Goal: Task Accomplishment & Management: Manage account settings

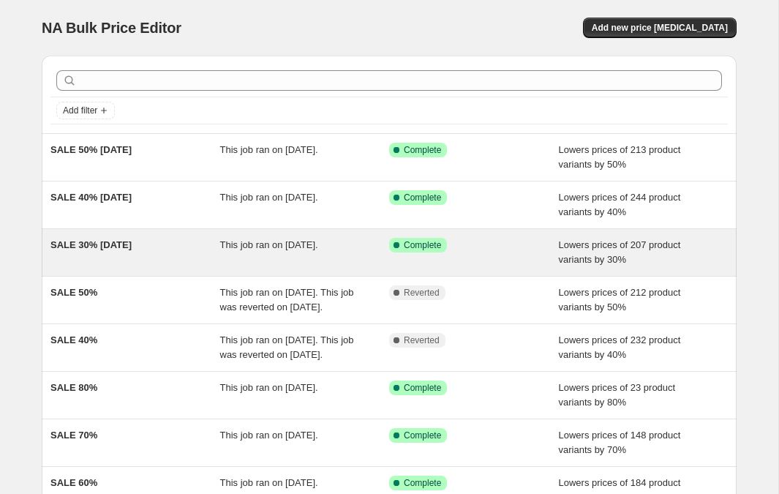
click at [119, 246] on span "SALE 30% [DATE]" at bounding box center [90, 244] width 81 height 11
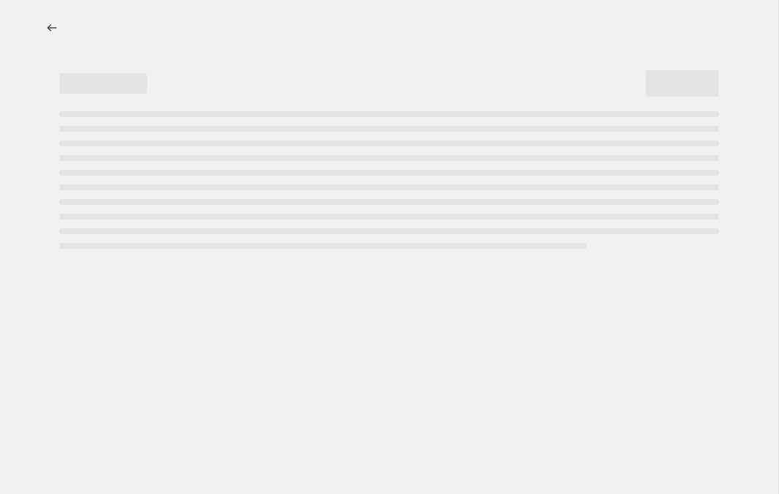
select select "percentage"
select select "tag"
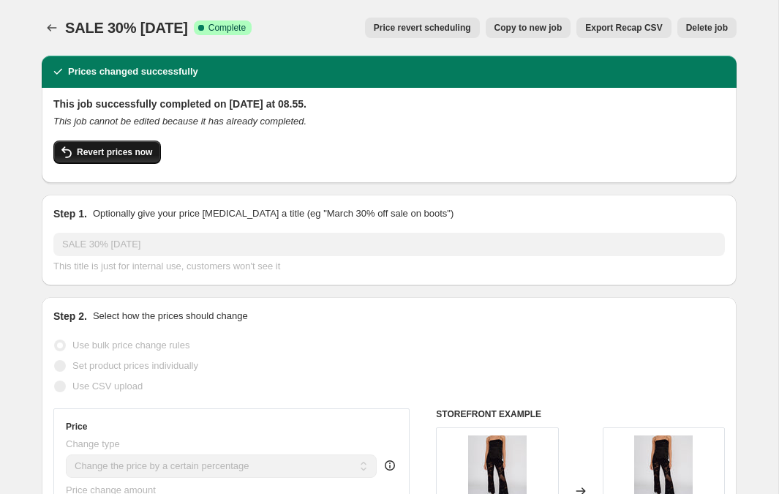
click at [101, 154] on span "Revert prices now" at bounding box center [114, 152] width 75 height 12
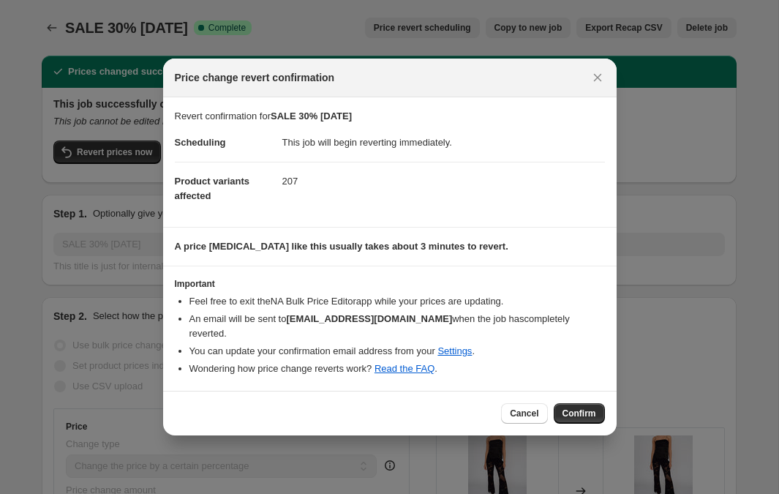
click at [589, 407] on span "Confirm" at bounding box center [579, 413] width 34 height 12
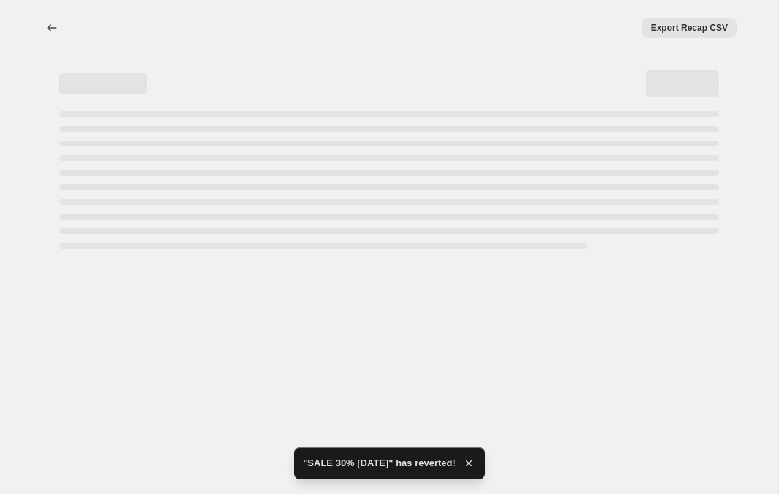
select select "percentage"
select select "tag"
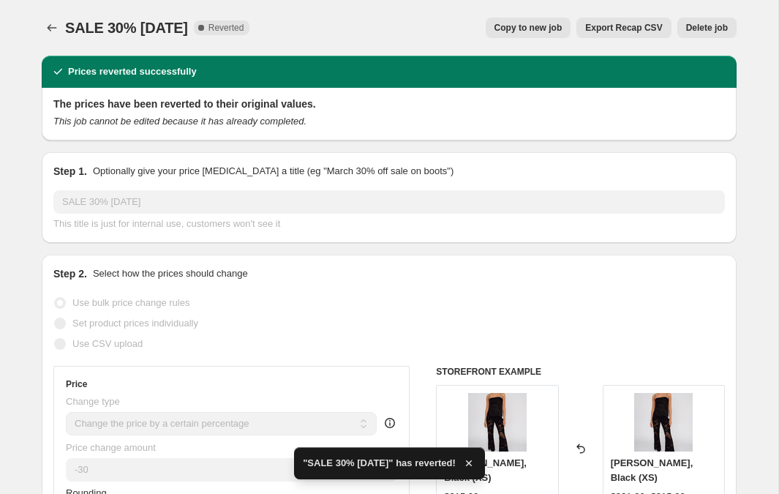
click at [512, 34] on button "Copy to new job" at bounding box center [529, 28] width 86 height 20
select select "percentage"
select select "tag"
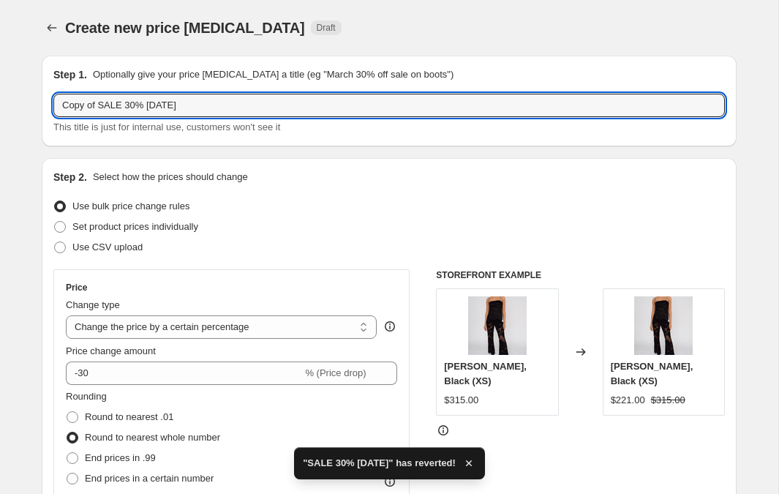
drag, startPoint x: 99, startPoint y: 102, endPoint x: 29, endPoint y: 102, distance: 70.2
click at [230, 116] on input "SALE 30% [DATE]" at bounding box center [388, 105] width 671 height 23
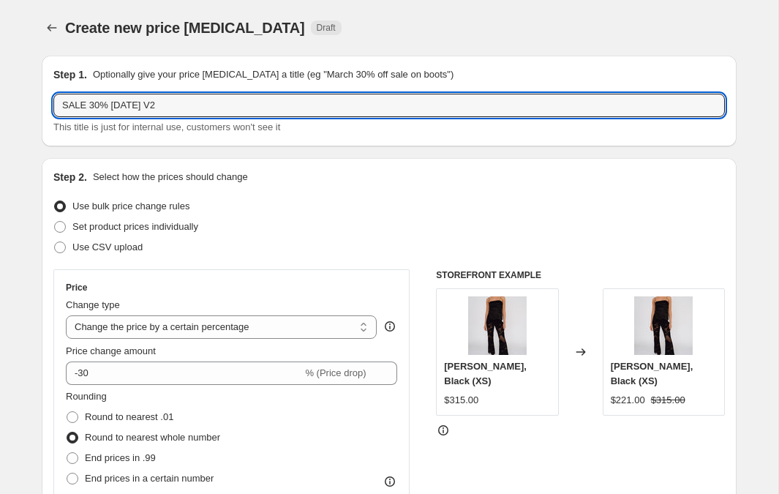
type input "SALE 30% [DATE] V2"
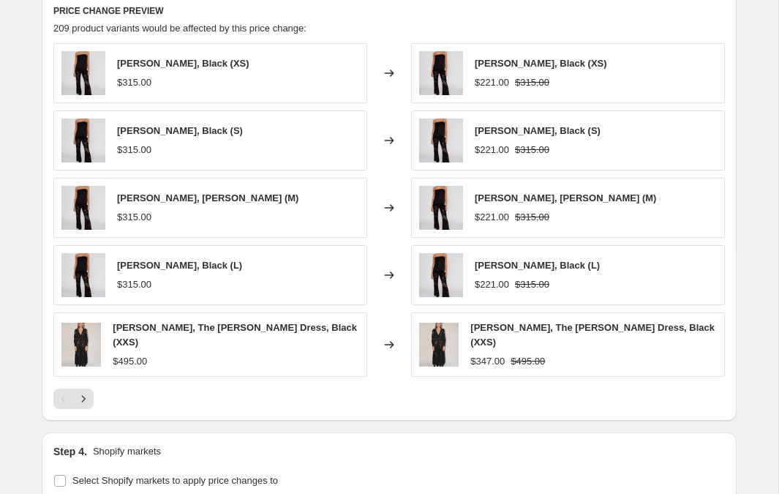
scroll to position [1215, 0]
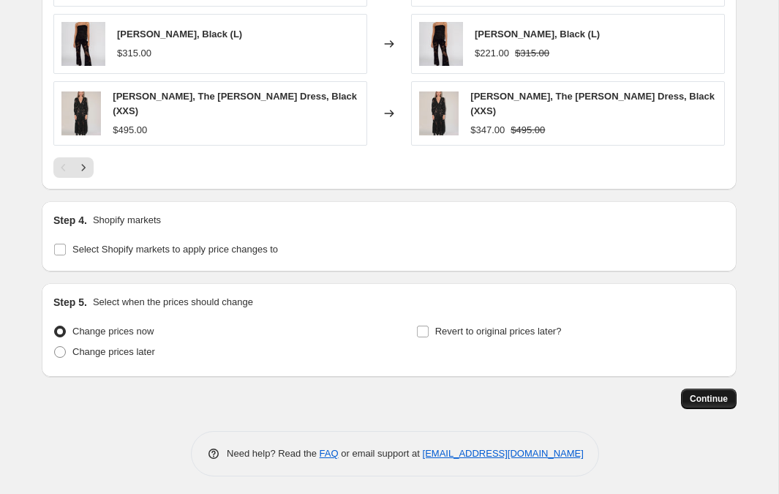
click at [710, 393] on span "Continue" at bounding box center [709, 399] width 38 height 12
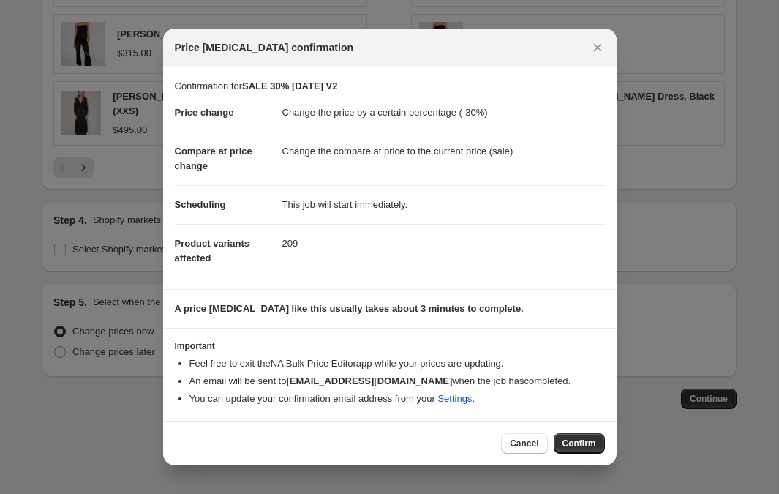
click at [582, 448] on span "Confirm" at bounding box center [579, 443] width 34 height 12
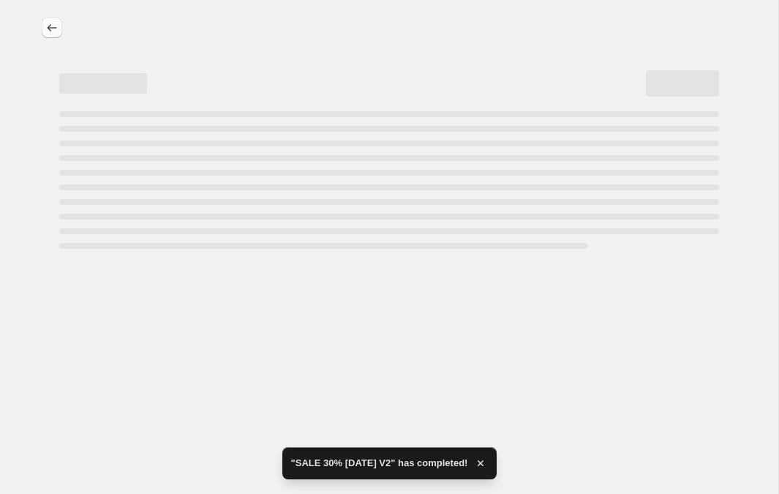
select select "percentage"
select select "tag"
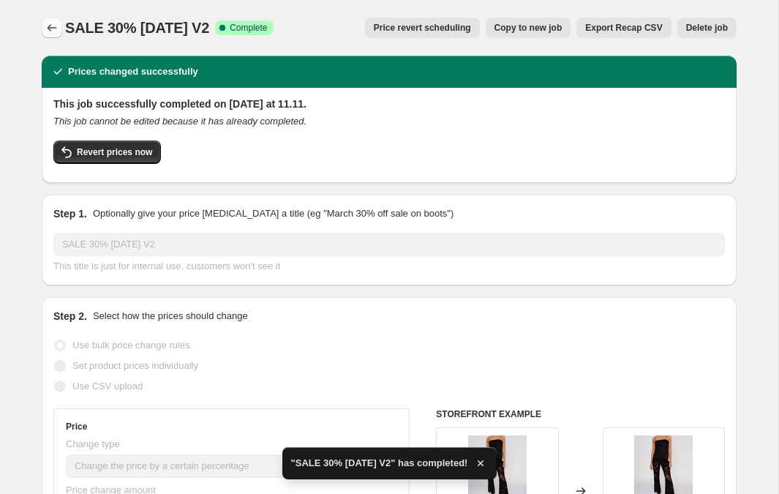
click at [53, 21] on icon "Price change jobs" at bounding box center [52, 27] width 15 height 15
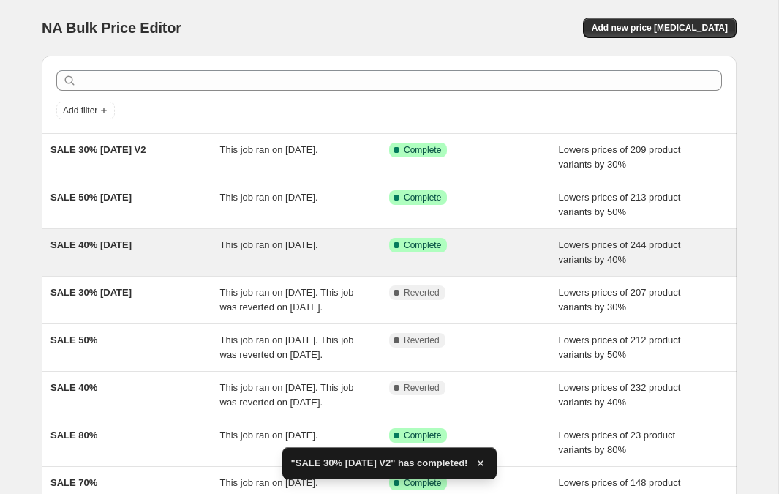
click at [128, 241] on span "SALE 40% [DATE]" at bounding box center [90, 244] width 81 height 11
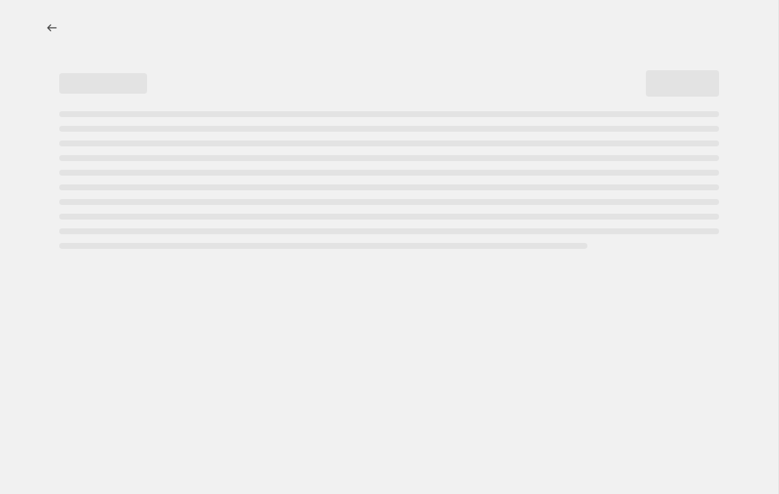
select select "percentage"
select select "tag"
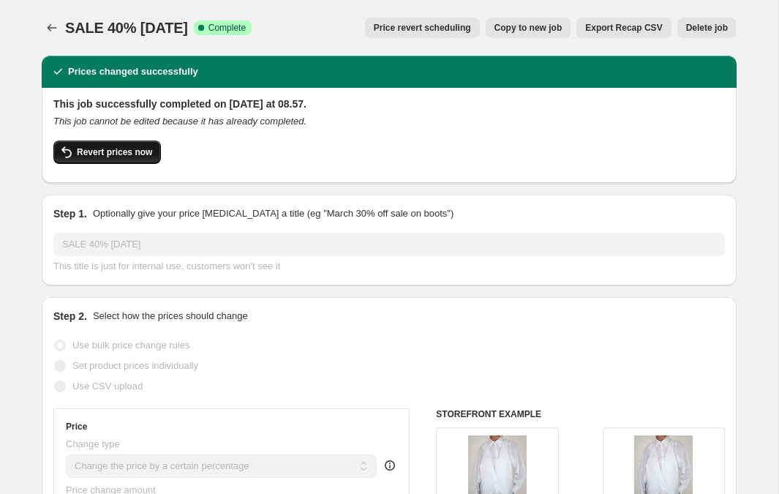
click at [129, 156] on span "Revert prices now" at bounding box center [114, 152] width 75 height 12
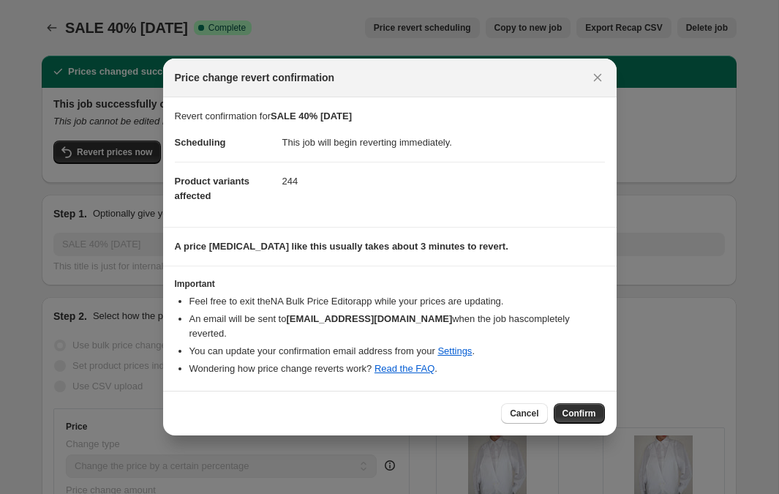
click at [580, 403] on button "Confirm" at bounding box center [579, 413] width 51 height 20
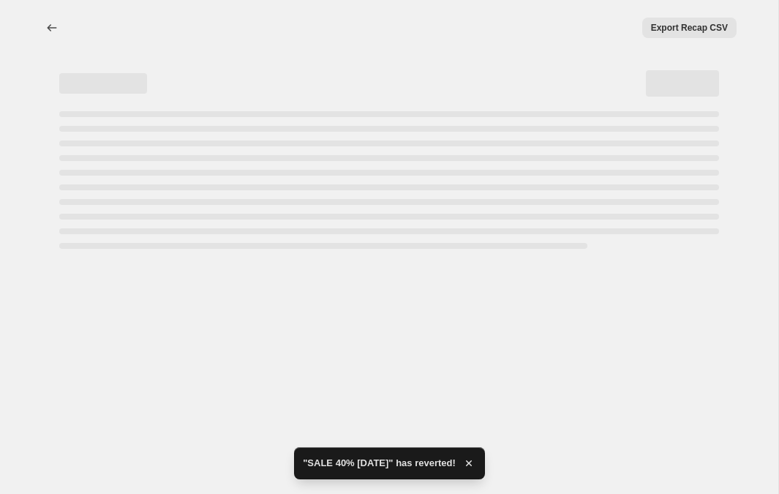
select select "percentage"
select select "tag"
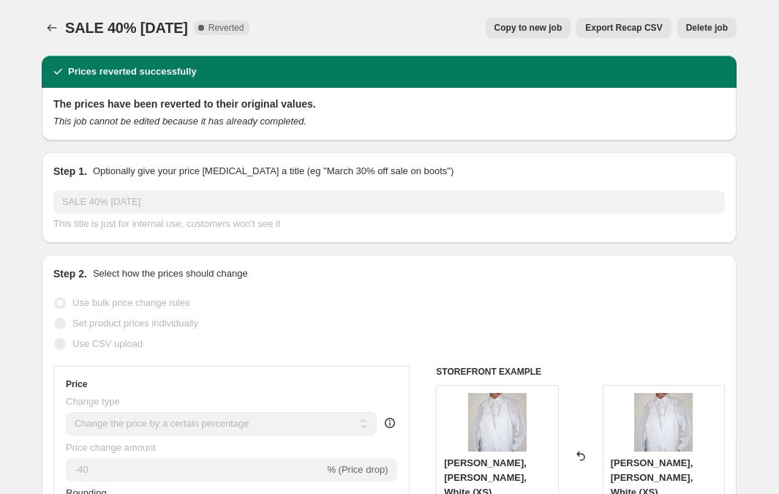
click at [544, 25] on span "Copy to new job" at bounding box center [528, 28] width 68 height 12
select select "percentage"
select select "tag"
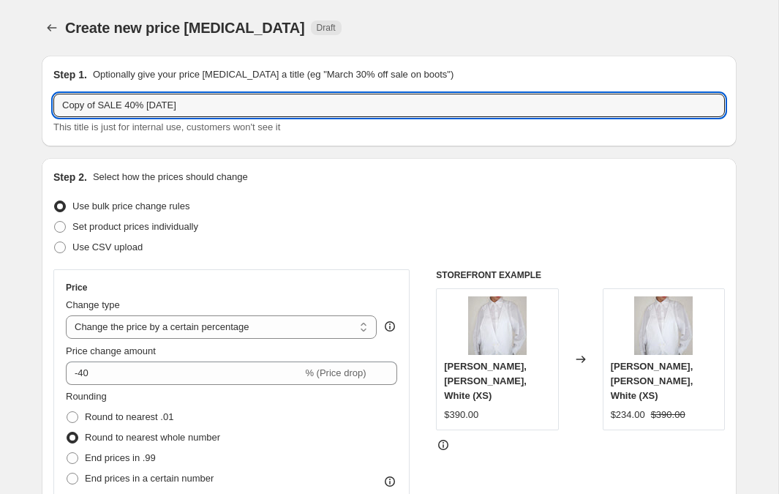
drag, startPoint x: 99, startPoint y: 103, endPoint x: 24, endPoint y: 103, distance: 75.3
click at [225, 105] on input "SALE 40% [DATE]" at bounding box center [388, 105] width 671 height 23
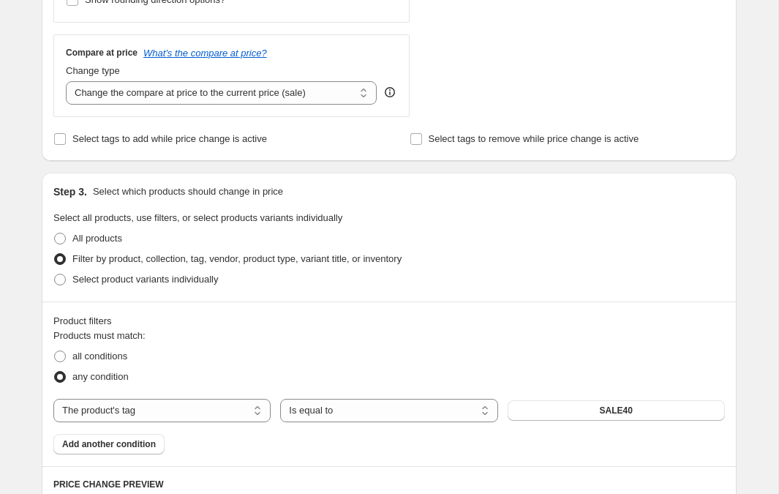
scroll to position [1215, 0]
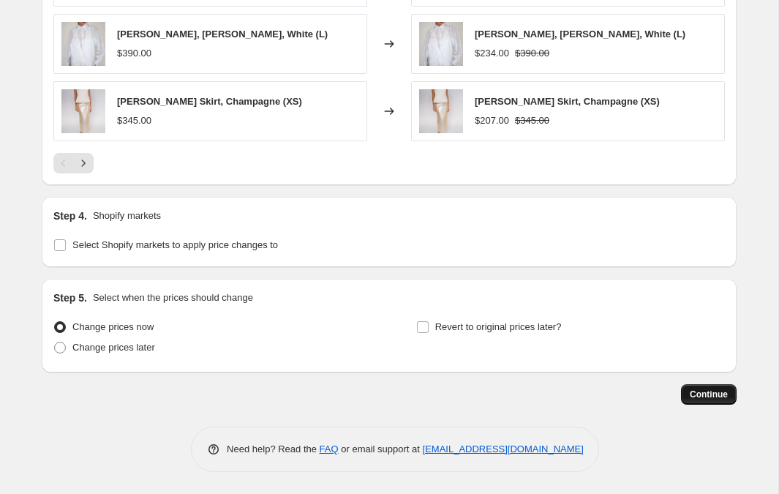
type input "SALE 40% [DATE] V2"
click at [693, 391] on span "Continue" at bounding box center [709, 394] width 38 height 12
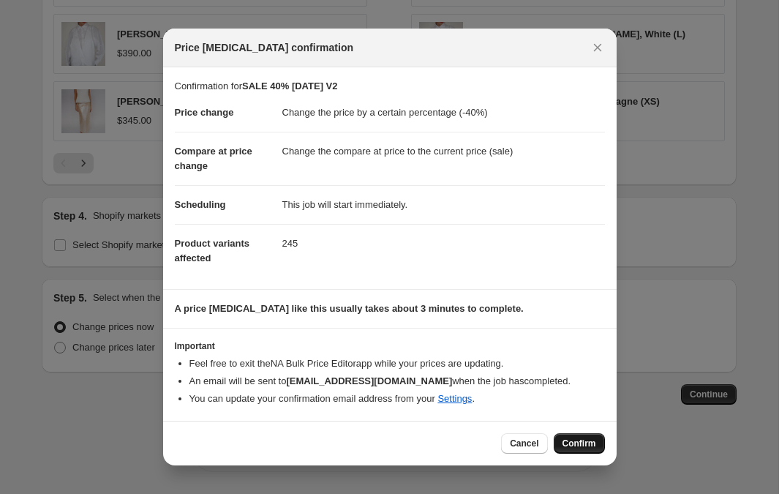
click at [598, 451] on button "Confirm" at bounding box center [579, 443] width 51 height 20
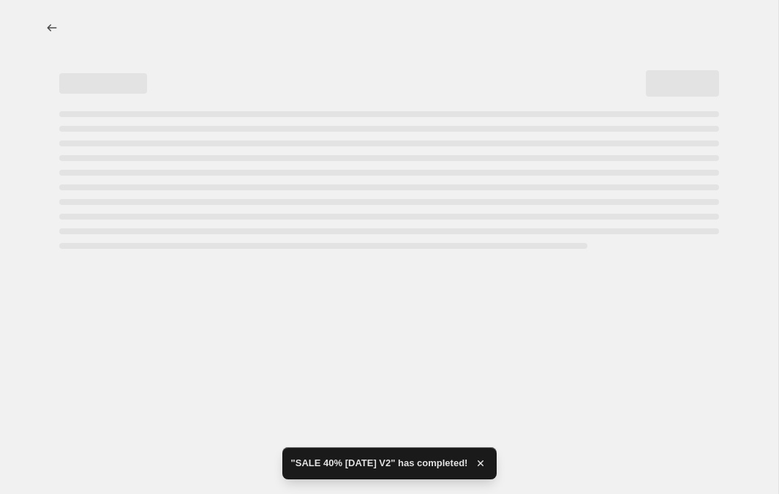
select select "percentage"
select select "tag"
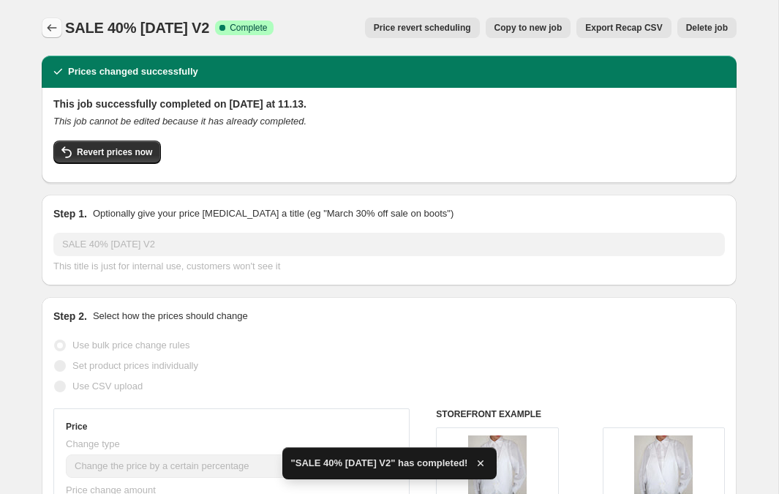
click at [53, 20] on icon "Price change jobs" at bounding box center [52, 27] width 15 height 15
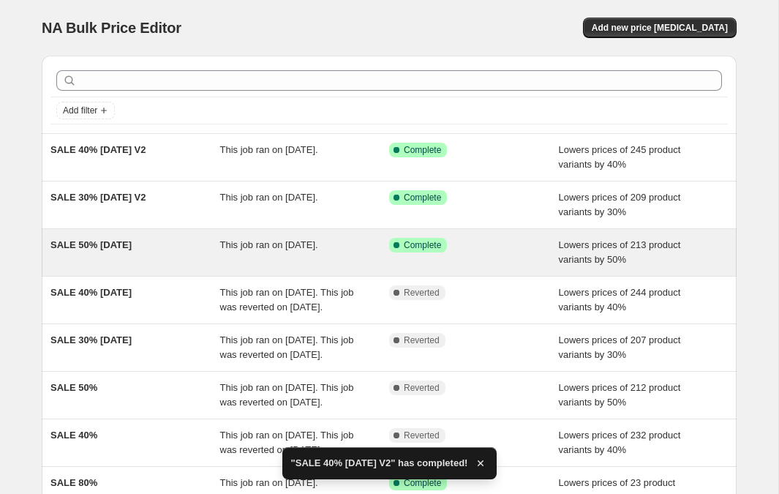
click at [98, 246] on span "SALE 50% [DATE]" at bounding box center [90, 244] width 81 height 11
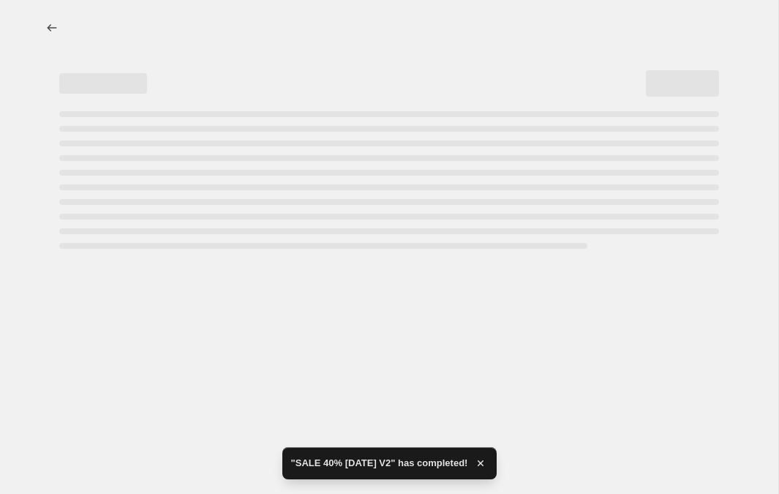
select select "percentage"
select select "tag"
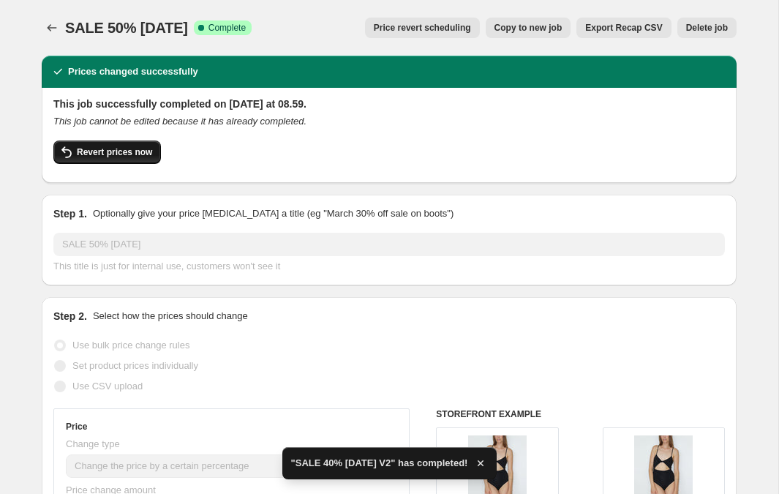
click at [135, 154] on span "Revert prices now" at bounding box center [114, 152] width 75 height 12
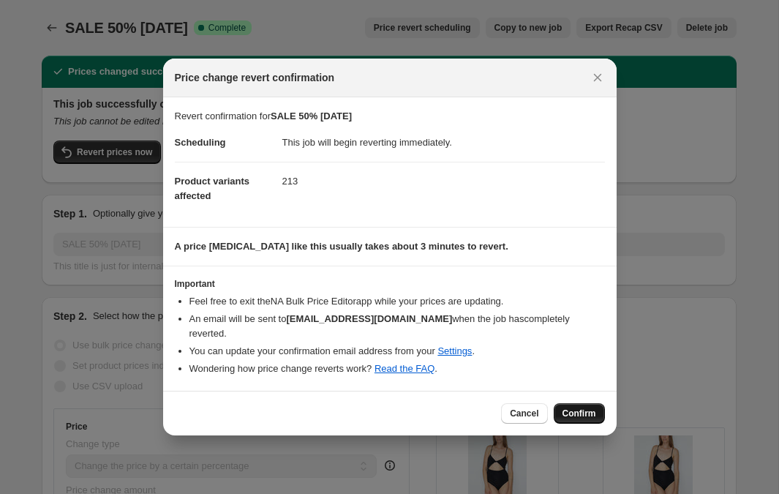
click at [573, 407] on span "Confirm" at bounding box center [579, 413] width 34 height 12
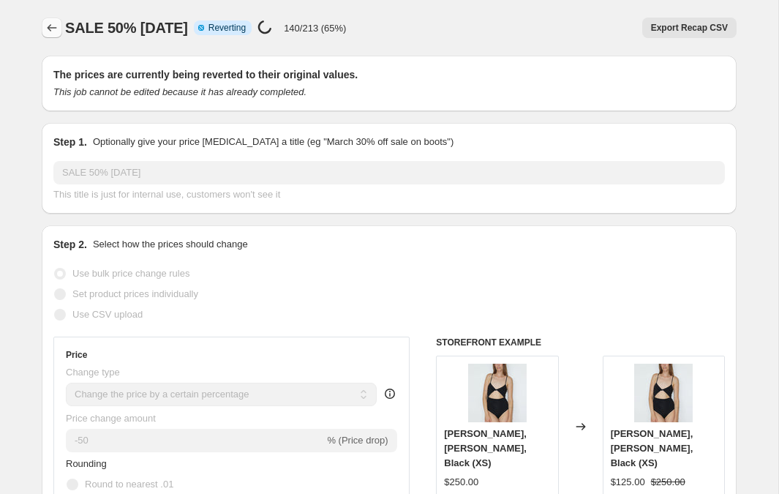
click at [56, 28] on icon "Price change jobs" at bounding box center [52, 27] width 15 height 15
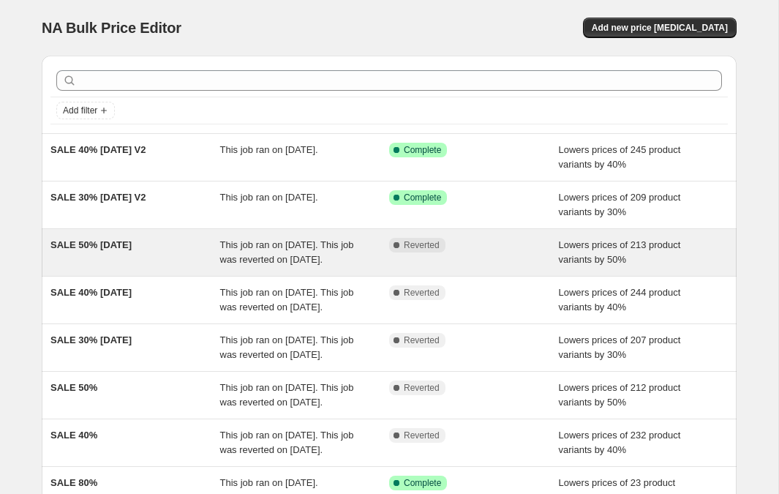
click at [138, 263] on div "SALE 50% [DATE]" at bounding box center [135, 252] width 170 height 29
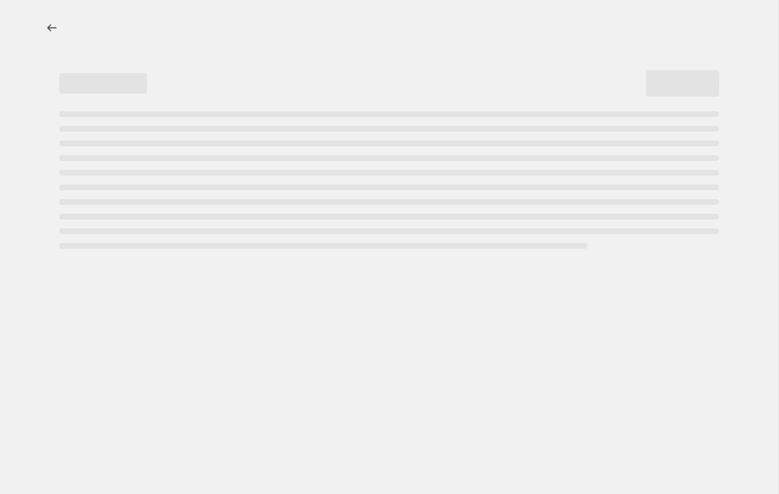
select select "percentage"
select select "tag"
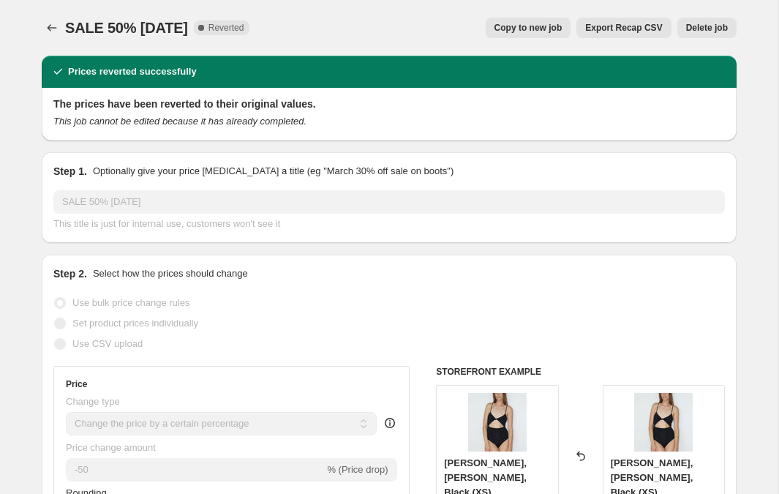
click at [512, 34] on button "Copy to new job" at bounding box center [529, 28] width 86 height 20
select select "percentage"
select select "tag"
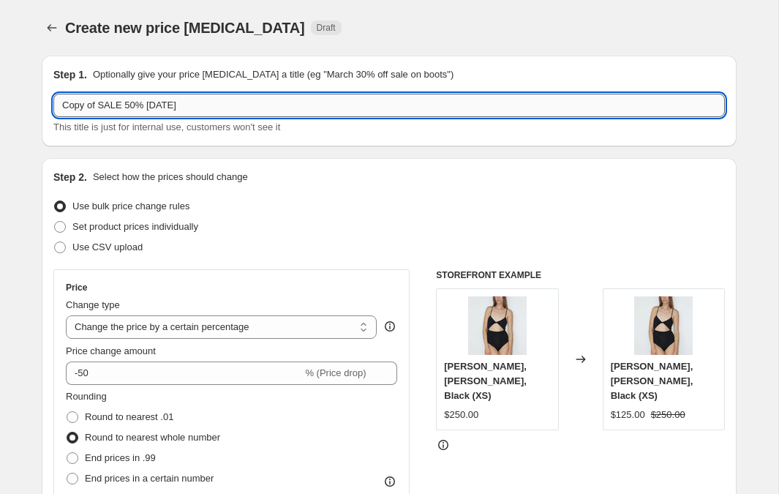
click at [240, 110] on input "Copy of SALE 50% [DATE]" at bounding box center [388, 105] width 671 height 23
drag, startPoint x: 102, startPoint y: 102, endPoint x: 51, endPoint y: 102, distance: 51.2
click at [51, 102] on div "Step 1. Optionally give your price [MEDICAL_DATA] a title (eg "March 30% off sa…" at bounding box center [389, 101] width 695 height 91
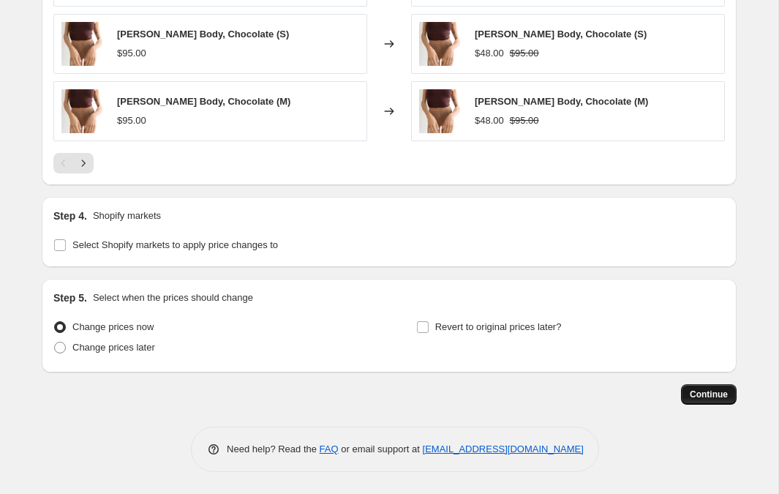
type input "SALE 50% [DATE] V2"
click at [712, 397] on span "Continue" at bounding box center [709, 394] width 38 height 12
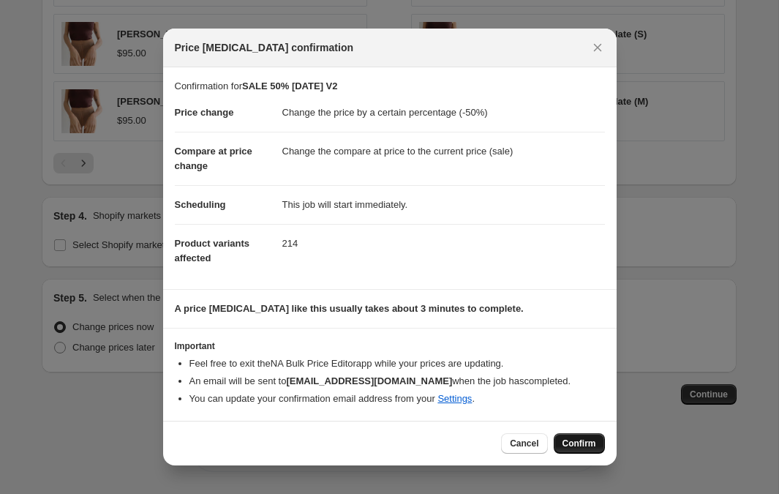
click at [584, 448] on span "Confirm" at bounding box center [579, 443] width 34 height 12
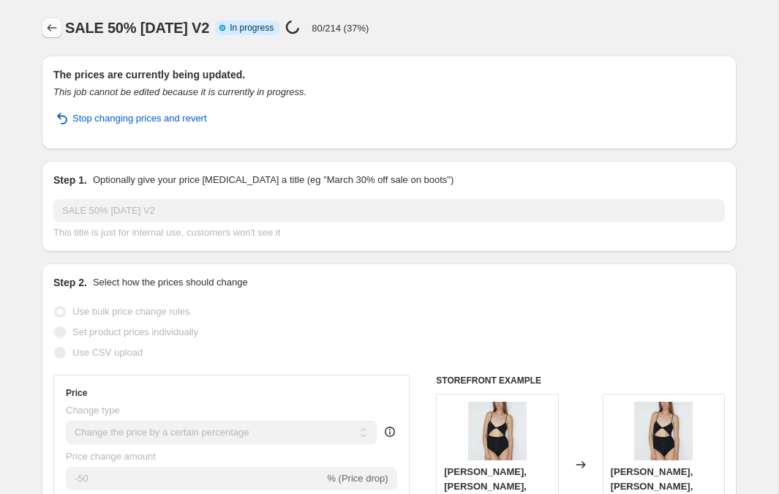
click at [52, 33] on icon "Price change jobs" at bounding box center [52, 27] width 15 height 15
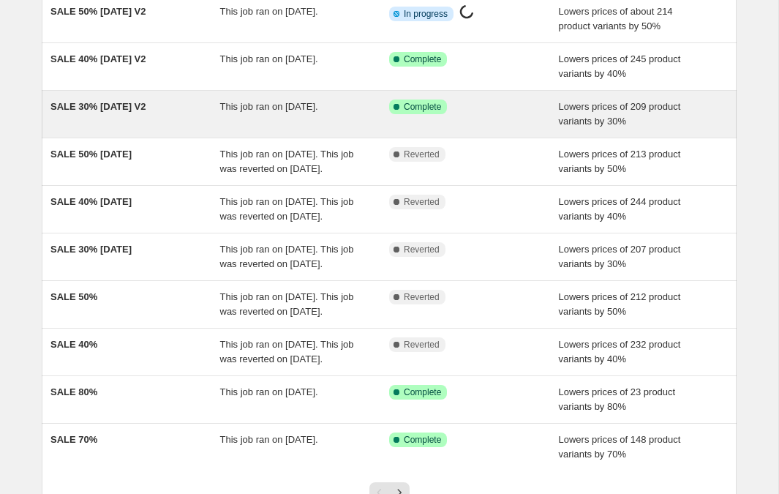
scroll to position [140, 0]
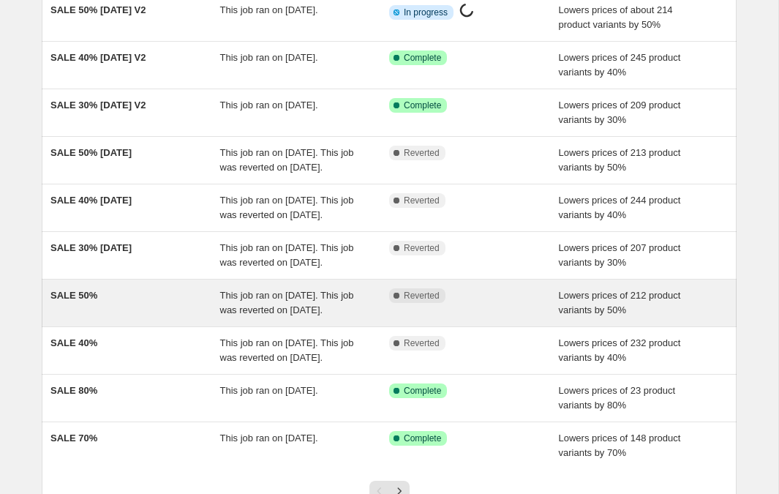
click at [80, 301] on span "SALE 50%" at bounding box center [73, 295] width 47 height 11
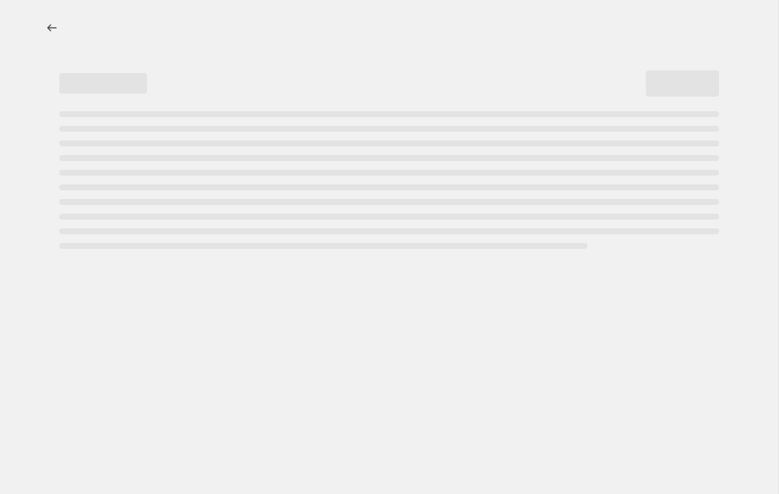
select select "percentage"
select select "tag"
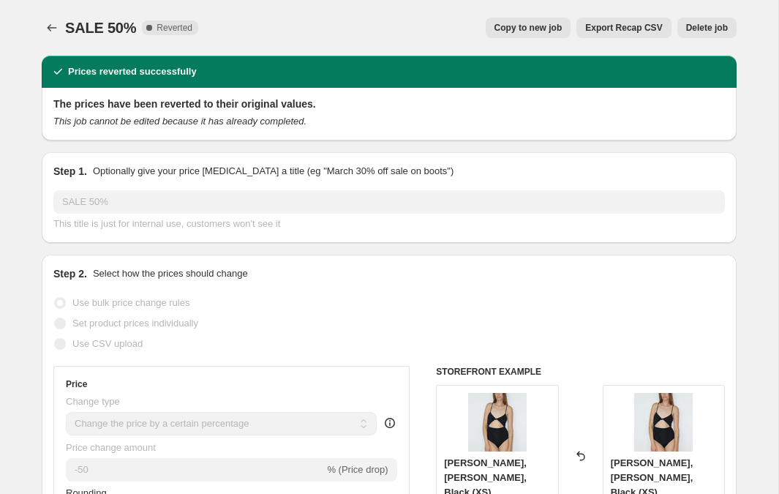
click at [699, 27] on span "Delete job" at bounding box center [707, 28] width 42 height 12
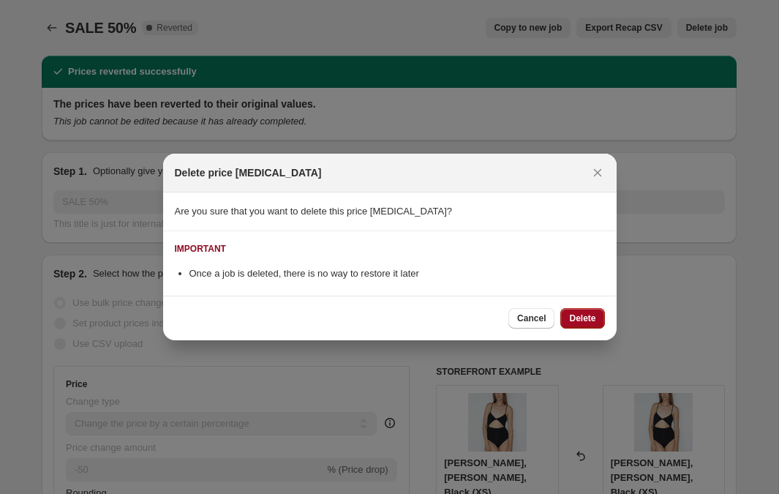
click at [589, 311] on button "Delete" at bounding box center [582, 318] width 44 height 20
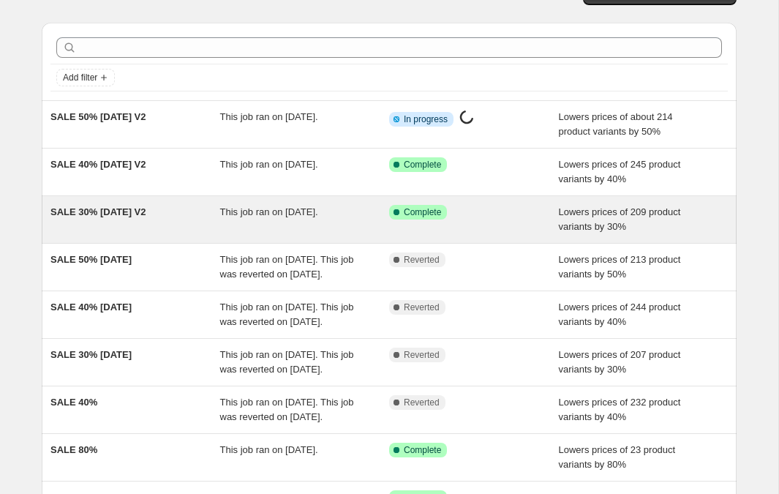
scroll to position [42, 0]
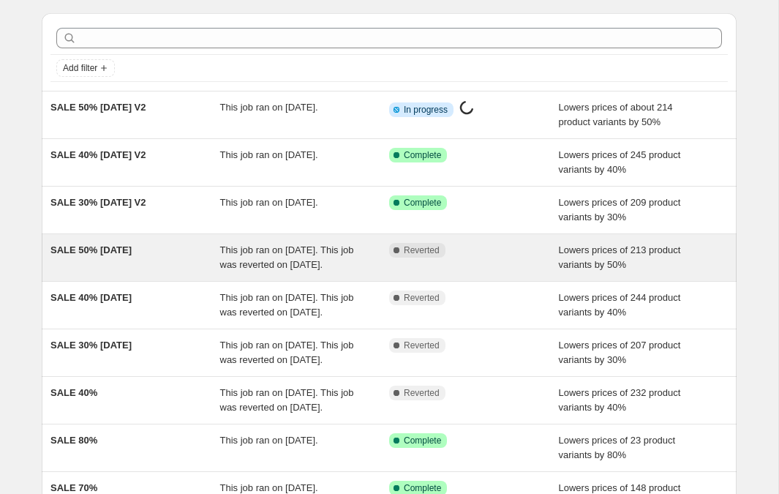
click at [119, 248] on span "SALE 50% [DATE]" at bounding box center [90, 249] width 81 height 11
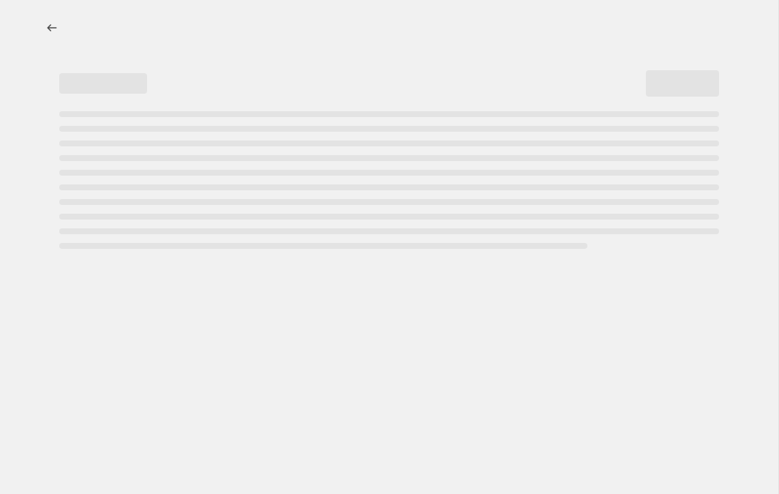
select select "percentage"
select select "tag"
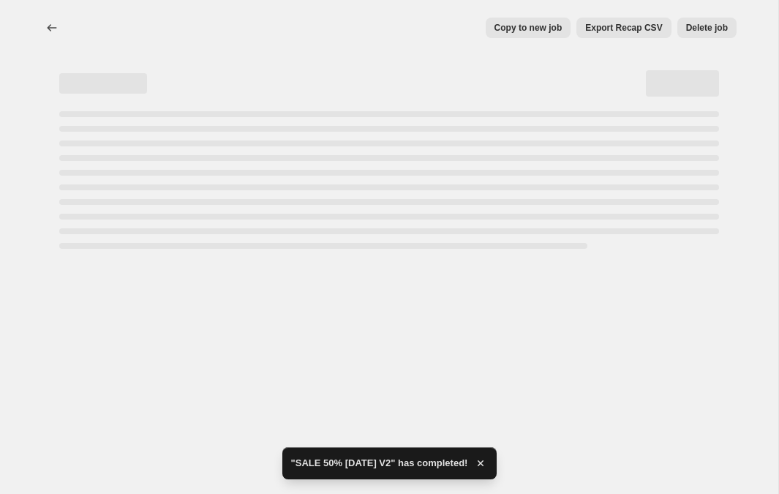
select select "percentage"
select select "tag"
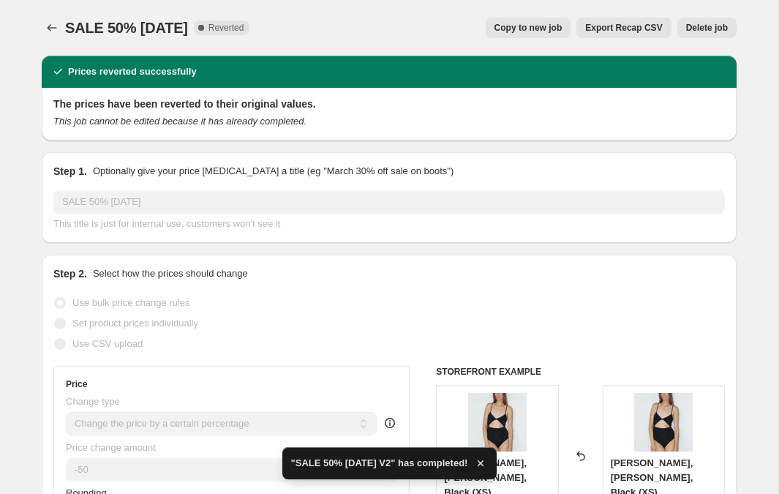
click at [708, 29] on span "Delete job" at bounding box center [707, 28] width 42 height 12
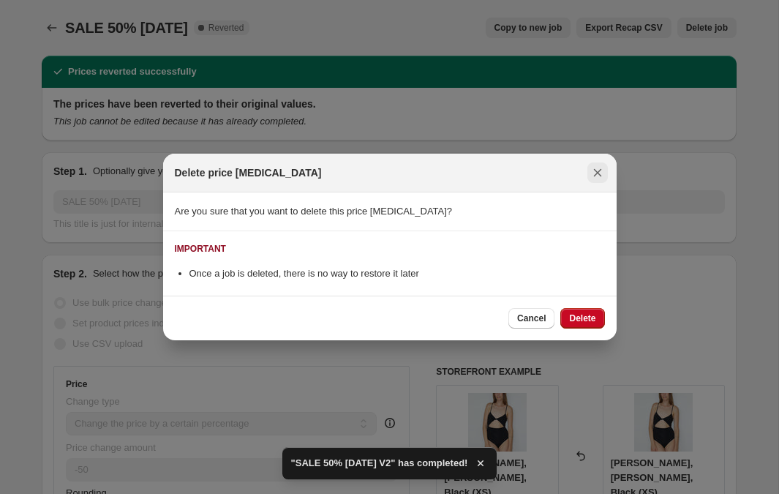
click at [599, 173] on icon "Close" at bounding box center [597, 172] width 15 height 15
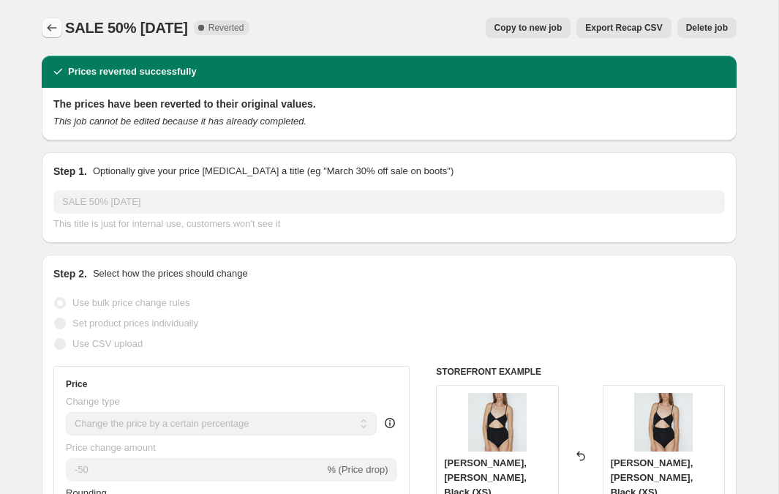
click at [48, 26] on icon "Price change jobs" at bounding box center [52, 27] width 15 height 15
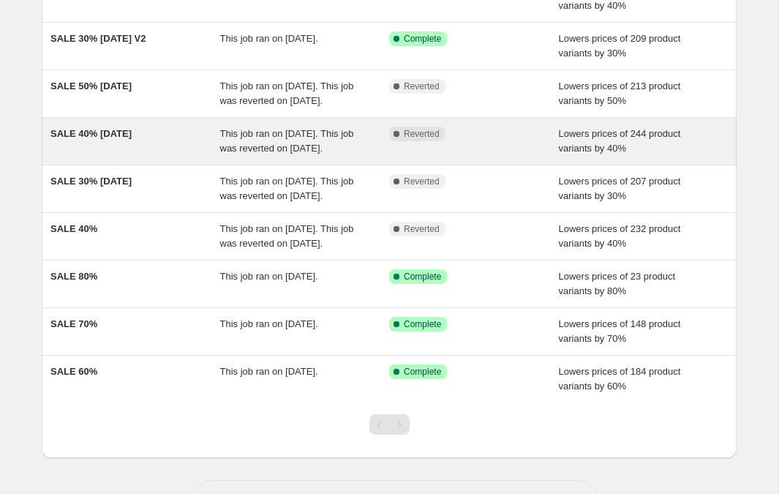
scroll to position [236, 0]
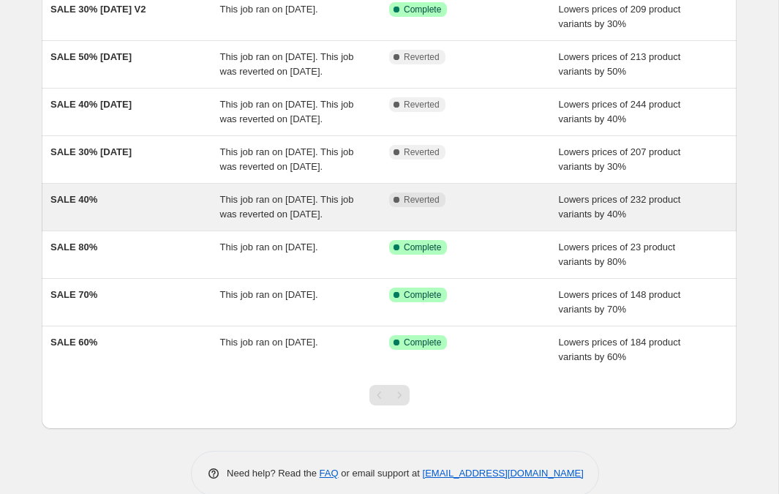
click at [96, 205] on span "SALE 40%" at bounding box center [73, 199] width 47 height 11
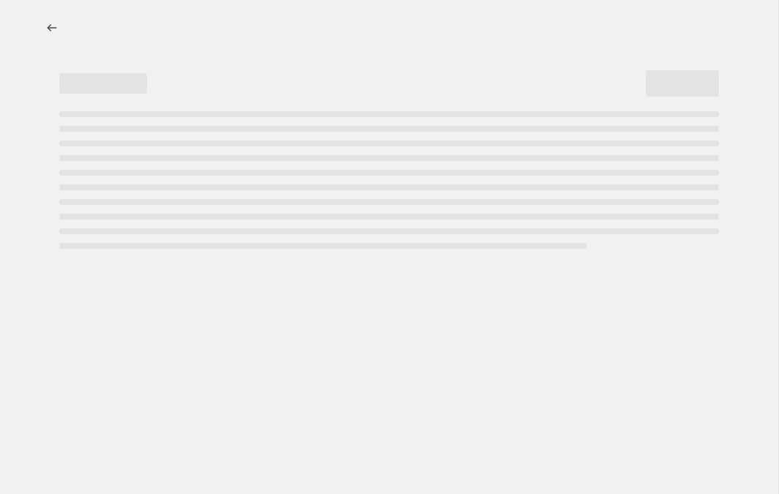
select select "percentage"
select select "tag"
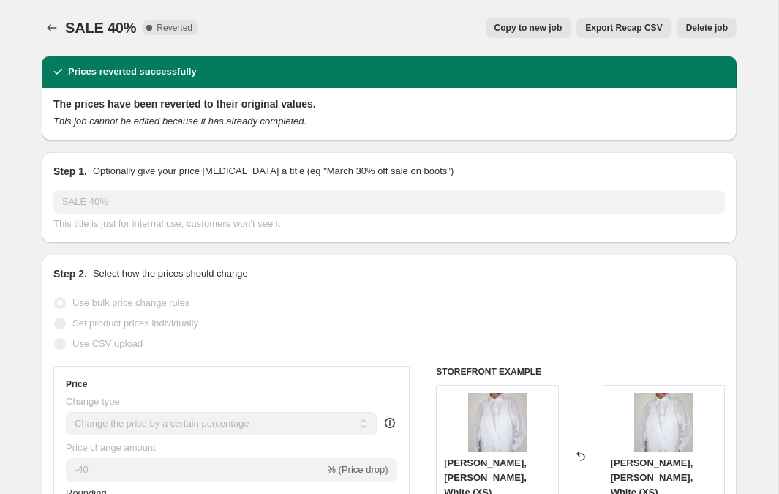
click at [712, 30] on span "Delete job" at bounding box center [707, 28] width 42 height 12
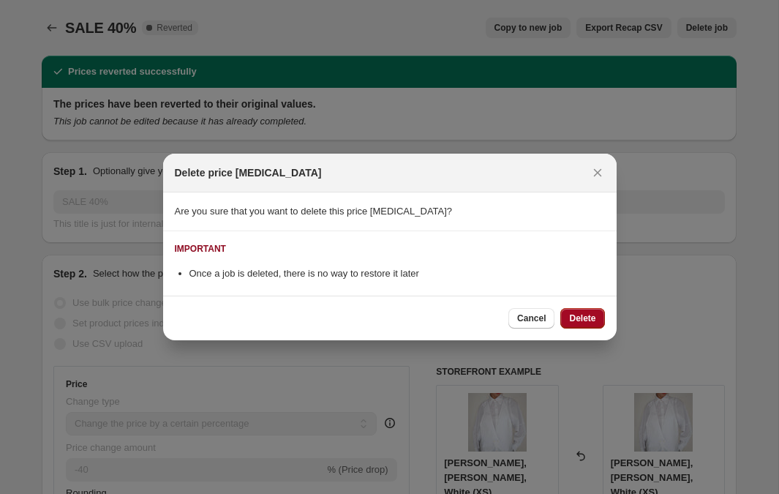
click at [584, 325] on button "Delete" at bounding box center [582, 318] width 44 height 20
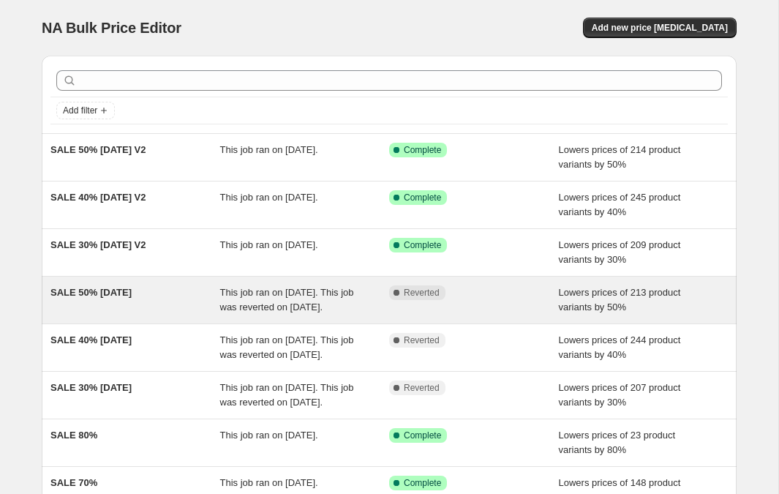
click at [131, 290] on span "SALE 50% [DATE]" at bounding box center [90, 292] width 81 height 11
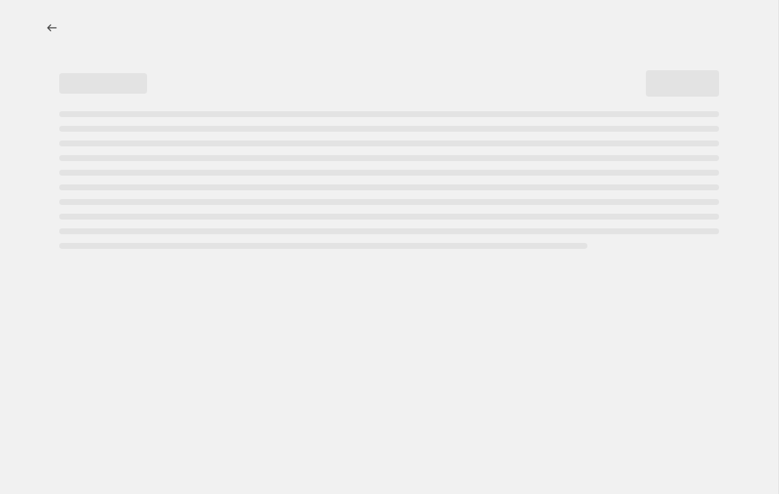
select select "percentage"
select select "tag"
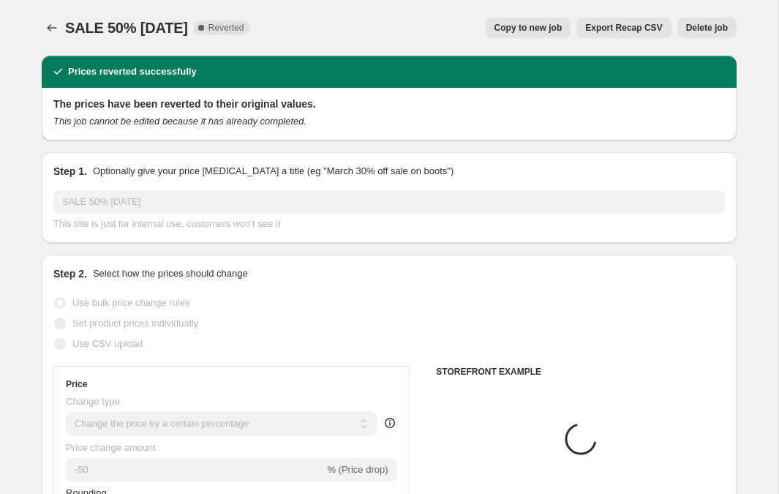
click at [710, 32] on span "Delete job" at bounding box center [707, 28] width 42 height 12
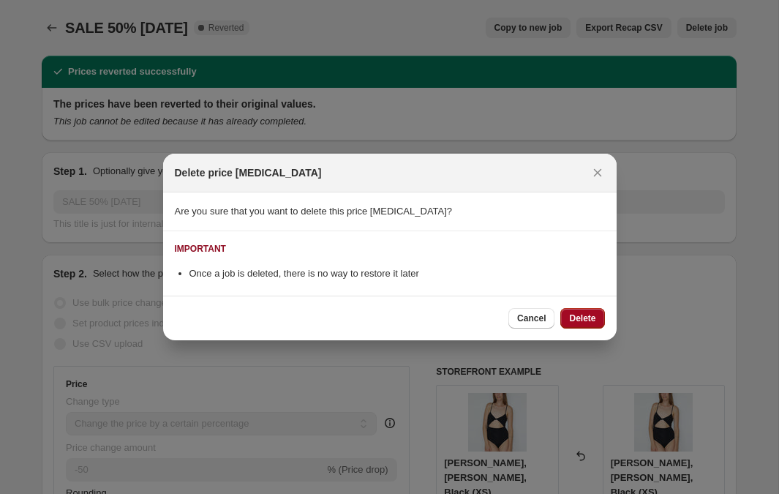
click at [590, 312] on button "Delete" at bounding box center [582, 318] width 44 height 20
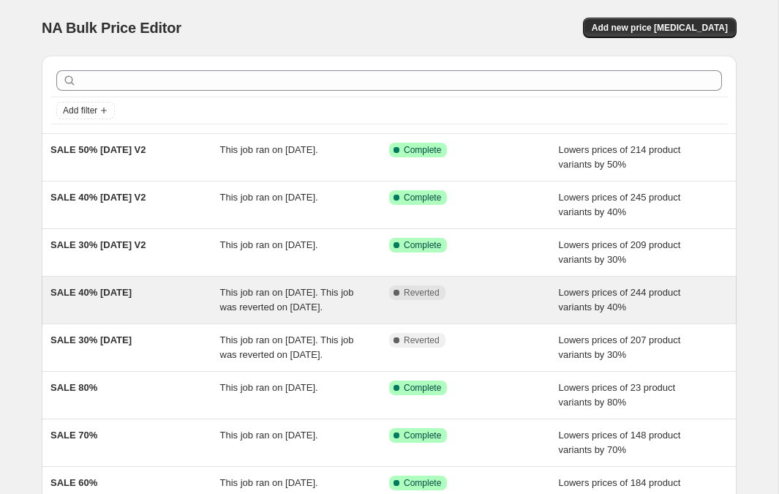
click at [132, 296] on span "SALE 40% [DATE]" at bounding box center [90, 292] width 81 height 11
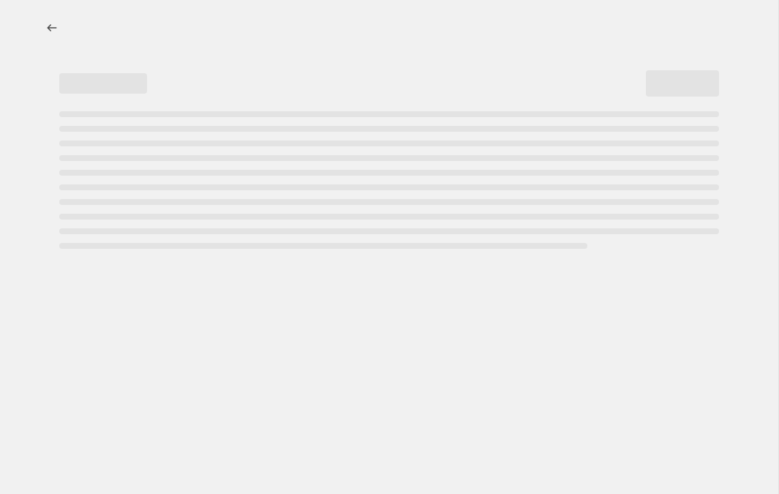
select select "percentage"
select select "tag"
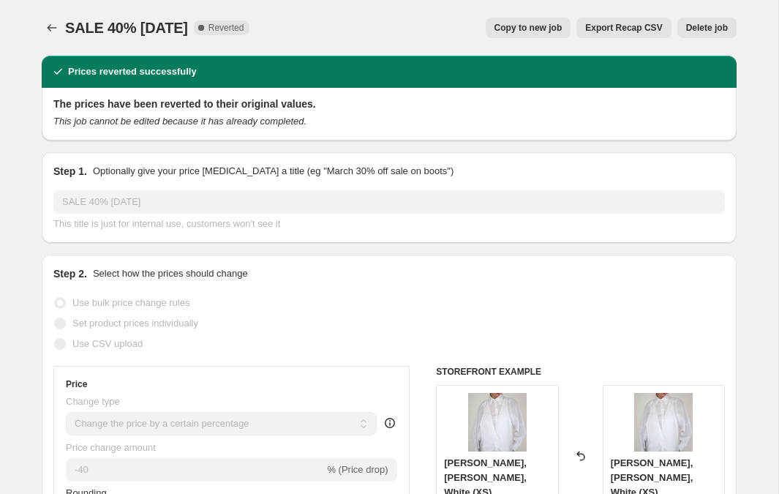
click at [720, 25] on span "Delete job" at bounding box center [707, 28] width 42 height 12
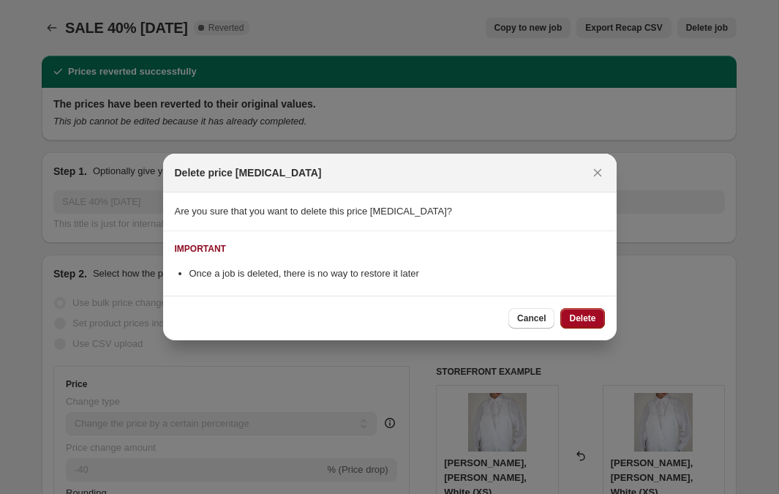
click at [591, 318] on span "Delete" at bounding box center [582, 318] width 26 height 12
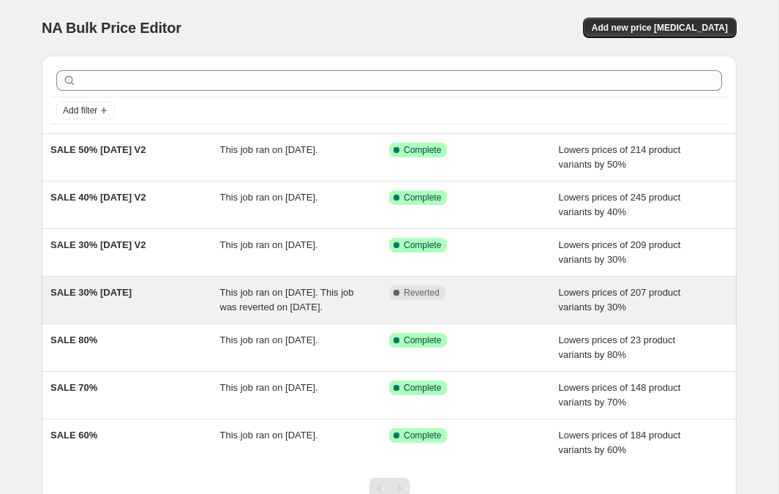
click at [122, 295] on span "SALE 30% [DATE]" at bounding box center [90, 292] width 81 height 11
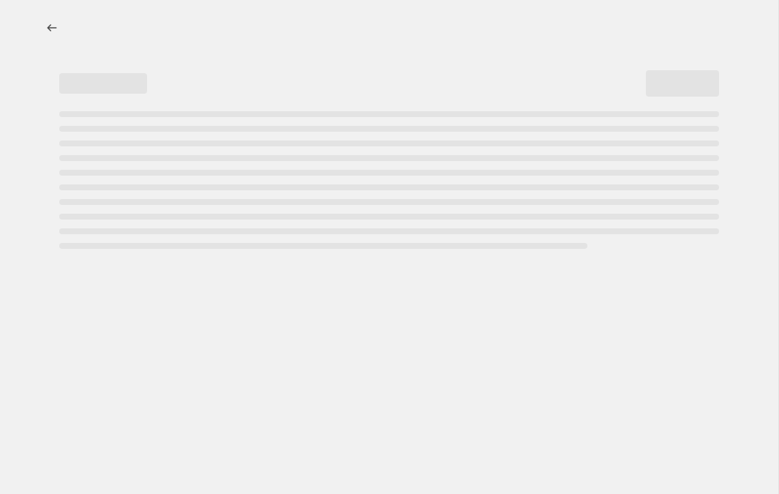
select select "percentage"
select select "tag"
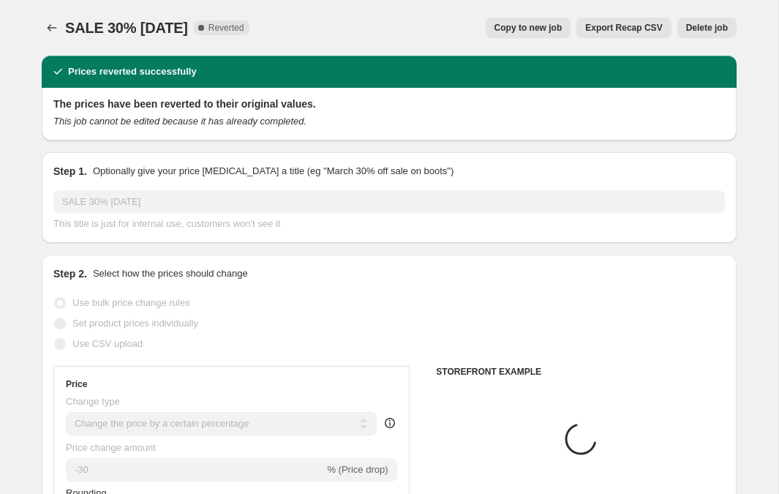
click at [706, 29] on span "Delete job" at bounding box center [707, 28] width 42 height 12
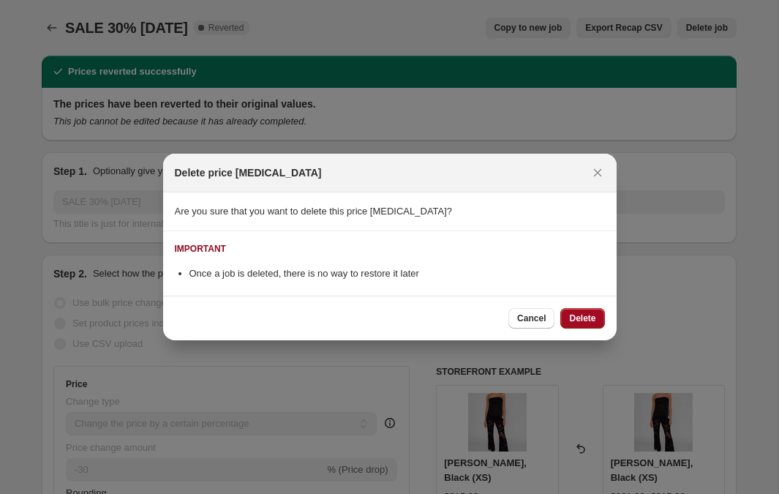
click at [584, 316] on span "Delete" at bounding box center [582, 318] width 26 height 12
